Goal: Entertainment & Leisure: Consume media (video, audio)

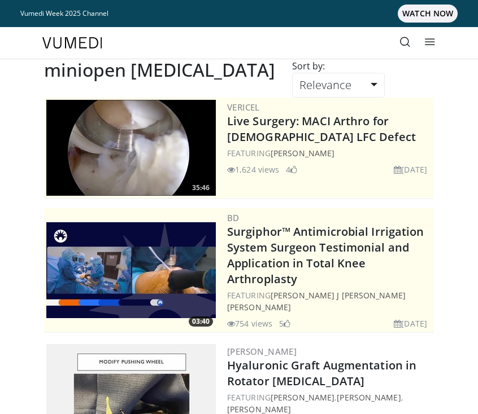
scroll to position [2049, 0]
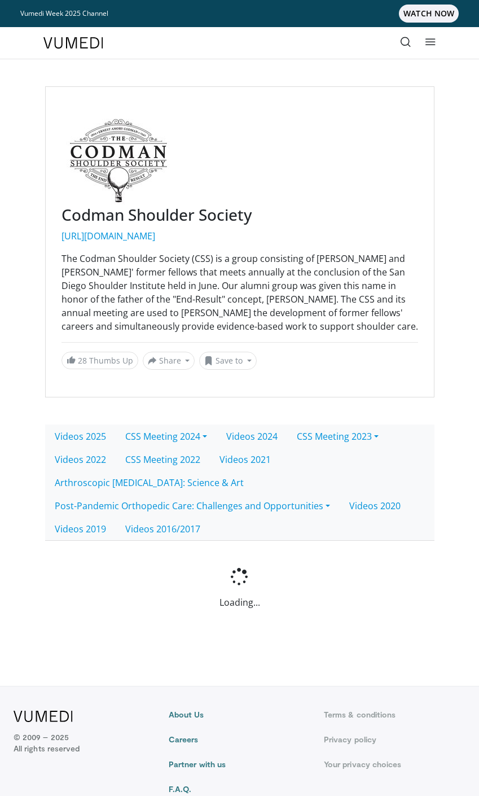
scroll to position [36, 0]
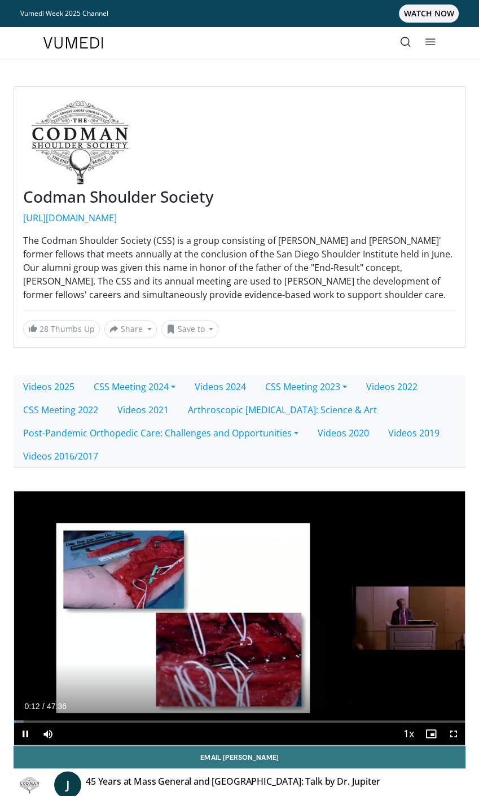
drag, startPoint x: 160, startPoint y: 583, endPoint x: 156, endPoint y: 342, distance: 241.1
click at [160, 581] on div "10 seconds Tap to unmute" at bounding box center [239, 618] width 451 height 254
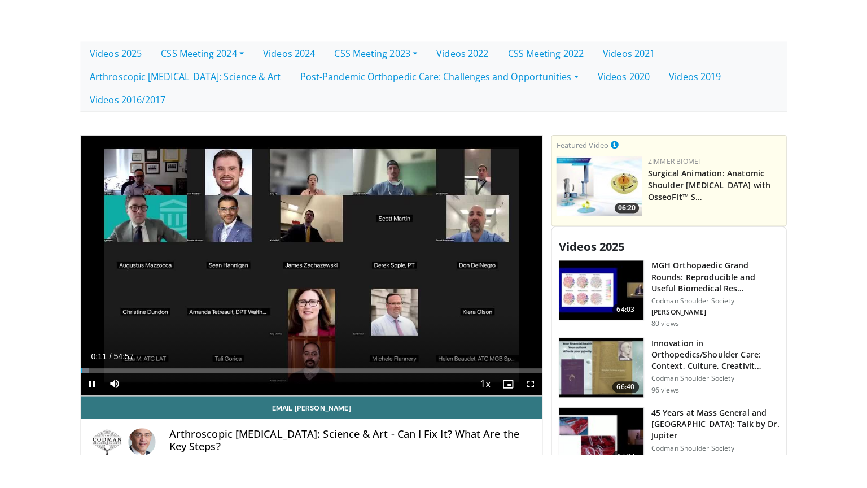
scroll to position [395, 0]
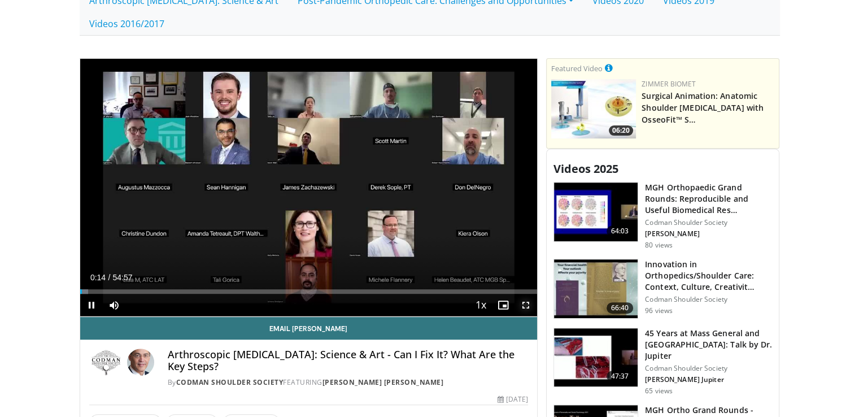
click at [479, 294] on span "Video Player" at bounding box center [525, 305] width 23 height 23
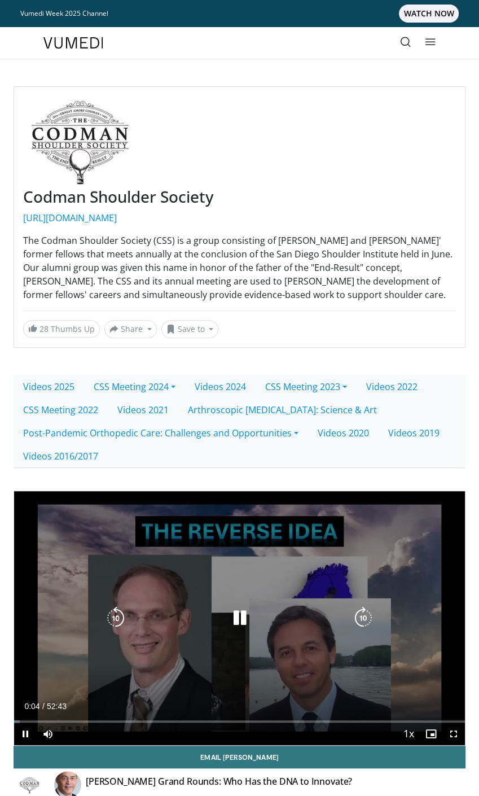
click at [292, 583] on div "10 seconds Tap to unmute" at bounding box center [239, 618] width 451 height 254
